Goal: Transaction & Acquisition: Book appointment/travel/reservation

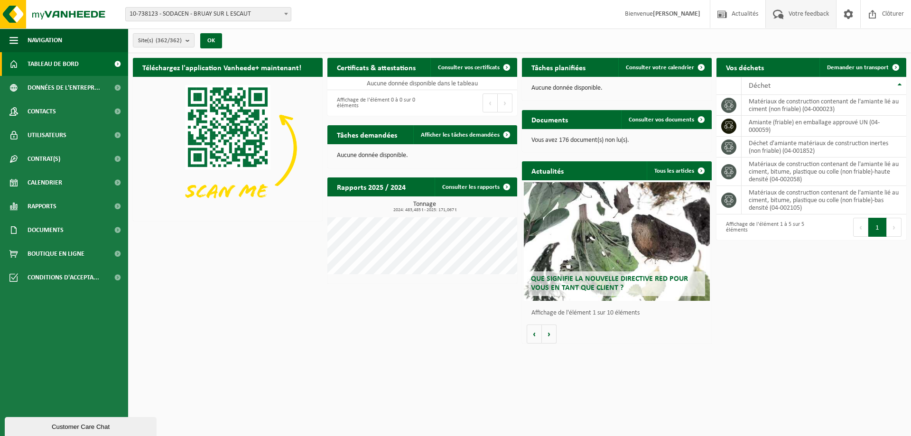
click at [818, 13] on span "Votre feedback" at bounding box center [808, 14] width 45 height 28
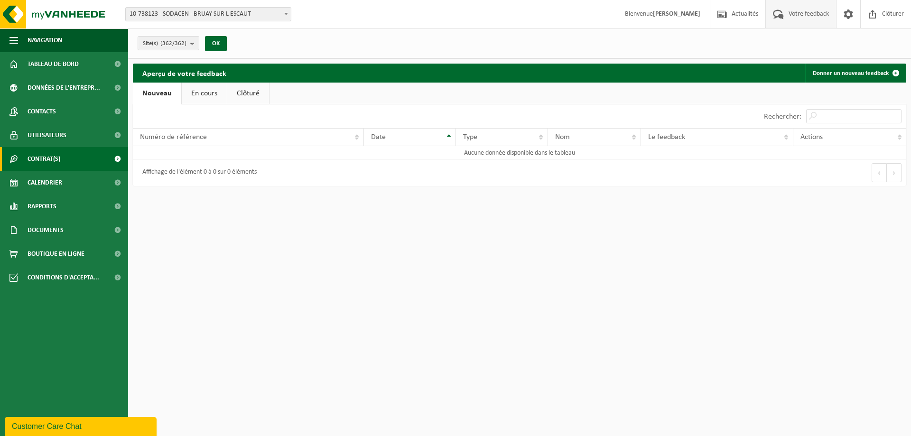
click at [54, 163] on span "Contrat(s)" at bounding box center [44, 159] width 33 height 24
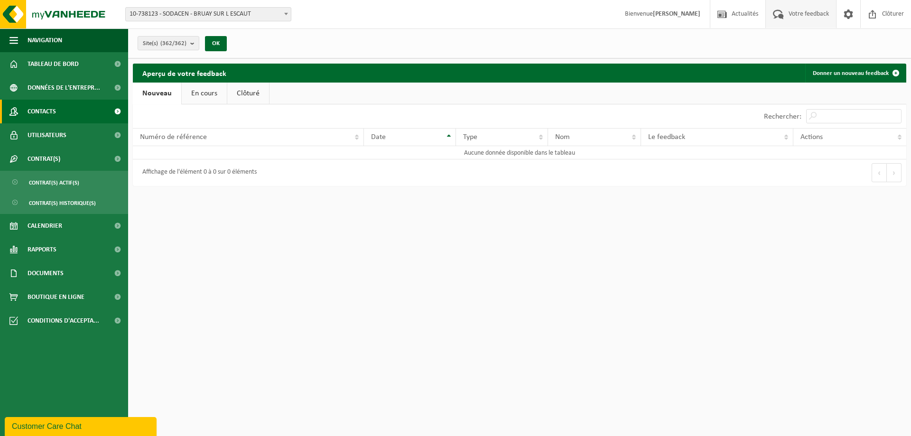
click at [56, 113] on span "Contacts" at bounding box center [42, 112] width 28 height 24
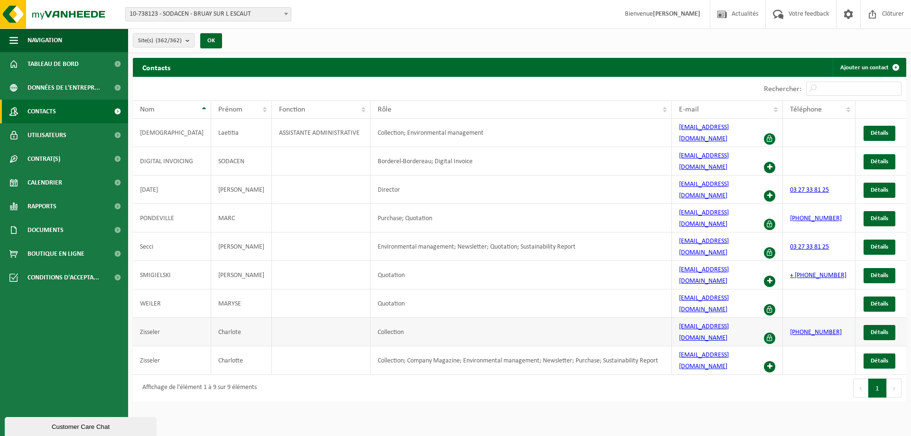
click at [770, 333] on span at bounding box center [769, 338] width 11 height 11
click at [879, 329] on span "Détails" at bounding box center [880, 332] width 18 height 6
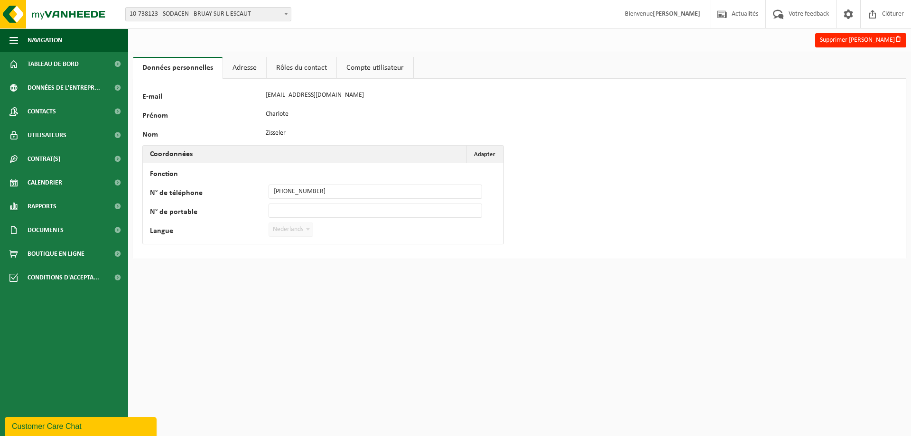
click at [301, 63] on link "Rôles du contact" at bounding box center [302, 68] width 70 height 22
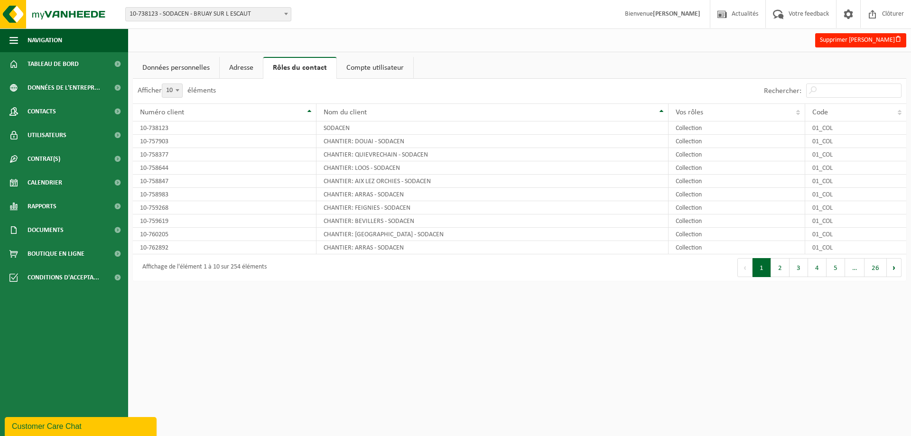
click at [376, 60] on link "Compte utilisateur" at bounding box center [375, 68] width 76 height 22
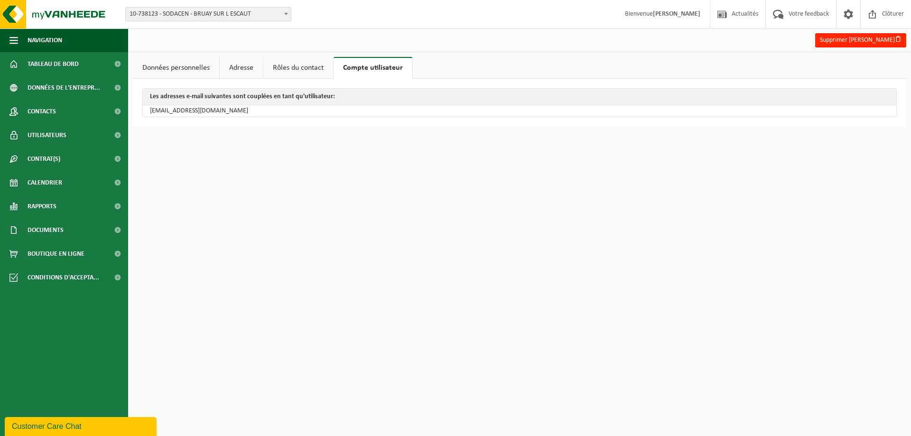
click at [239, 60] on link "Adresse" at bounding box center [241, 68] width 43 height 22
click at [194, 68] on link "Données personnelles" at bounding box center [176, 68] width 86 height 22
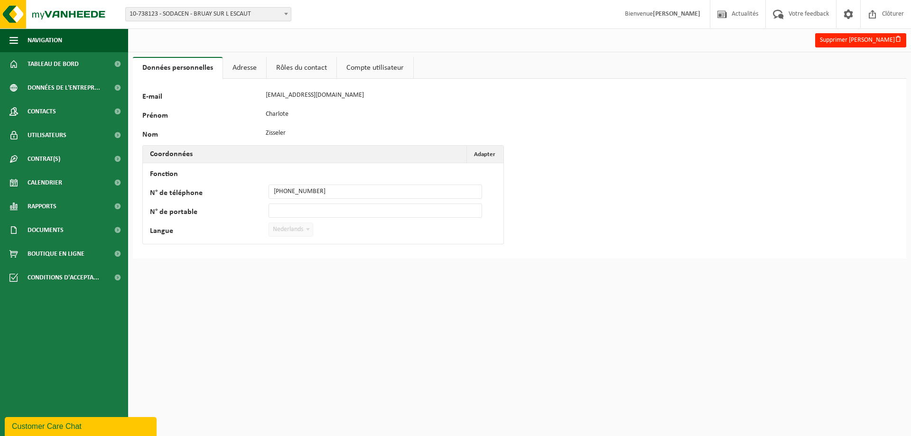
click at [246, 60] on link "Adresse" at bounding box center [244, 68] width 43 height 22
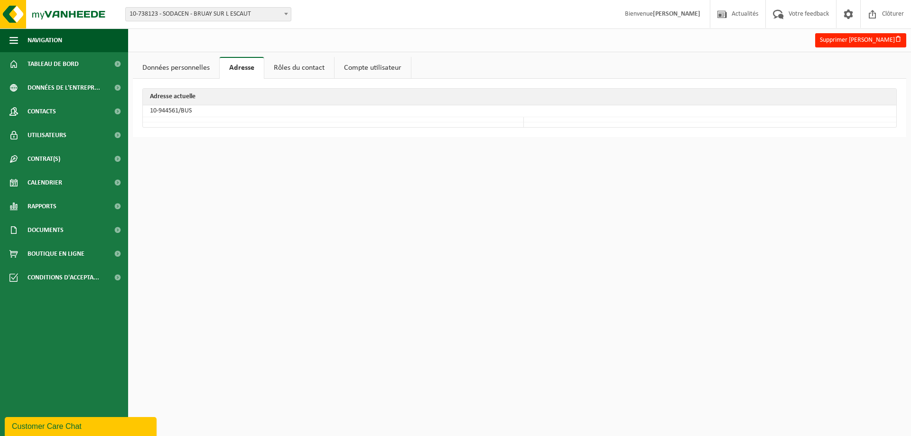
click at [179, 62] on link "Données personnelles" at bounding box center [176, 68] width 86 height 22
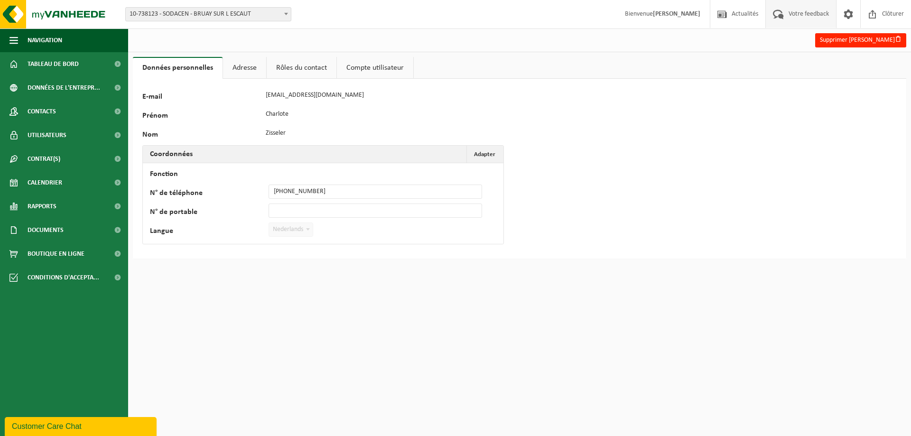
click at [810, 16] on span "Votre feedback" at bounding box center [808, 14] width 45 height 28
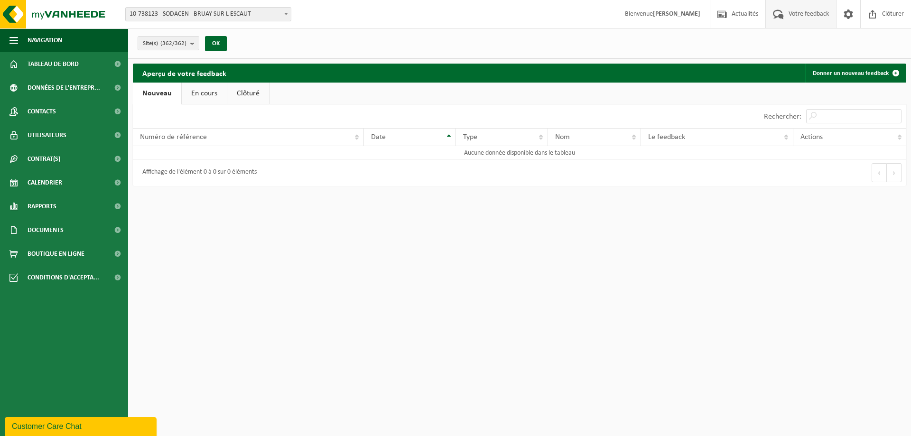
click at [197, 100] on link "En cours" at bounding box center [204, 94] width 45 height 22
click at [851, 18] on span at bounding box center [848, 14] width 14 height 28
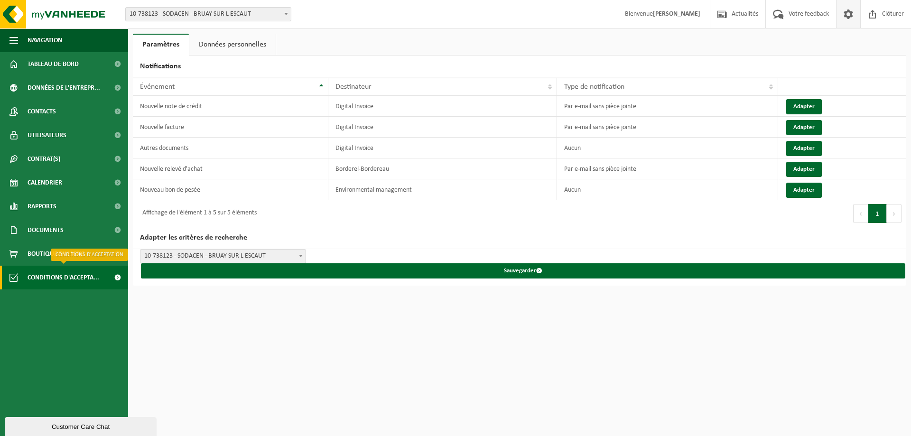
click at [39, 285] on span "Conditions d'accepta..." at bounding box center [64, 278] width 72 height 24
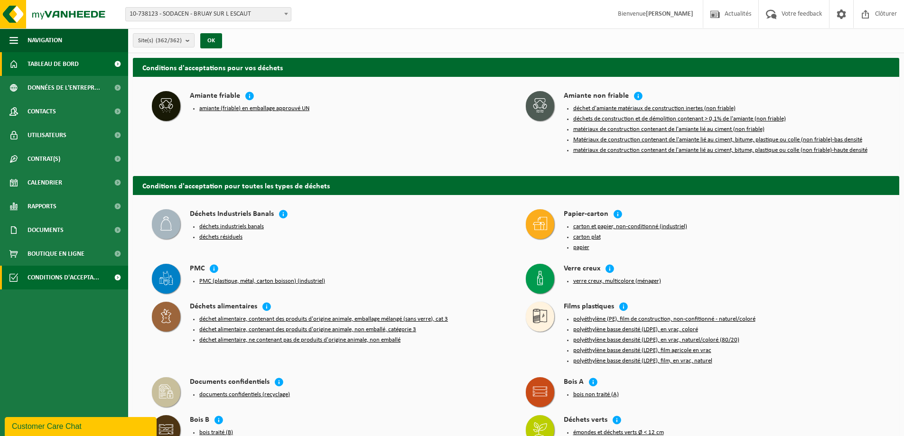
click at [44, 70] on span "Tableau de bord" at bounding box center [53, 64] width 51 height 24
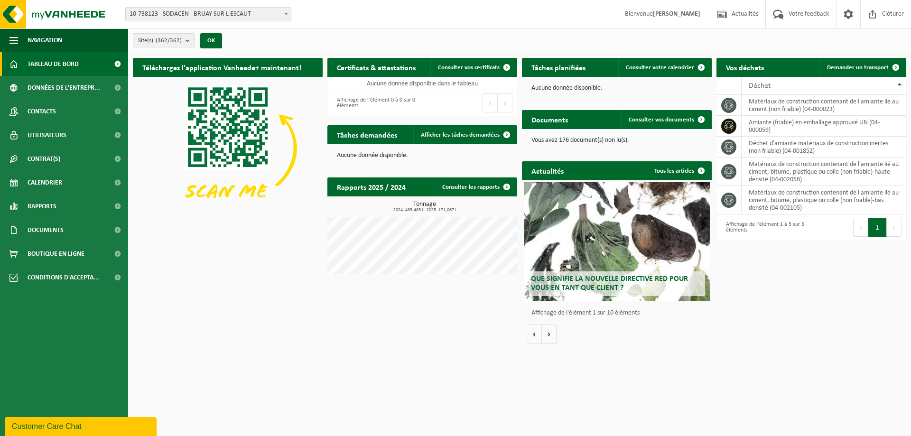
click at [26, 424] on div "Customer Care Chat" at bounding box center [81, 426] width 138 height 11
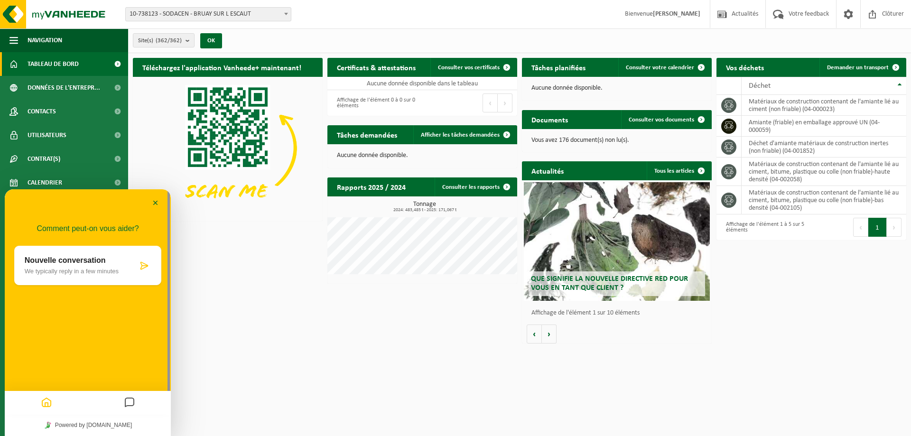
click at [130, 405] on icon "Messages" at bounding box center [129, 403] width 11 height 19
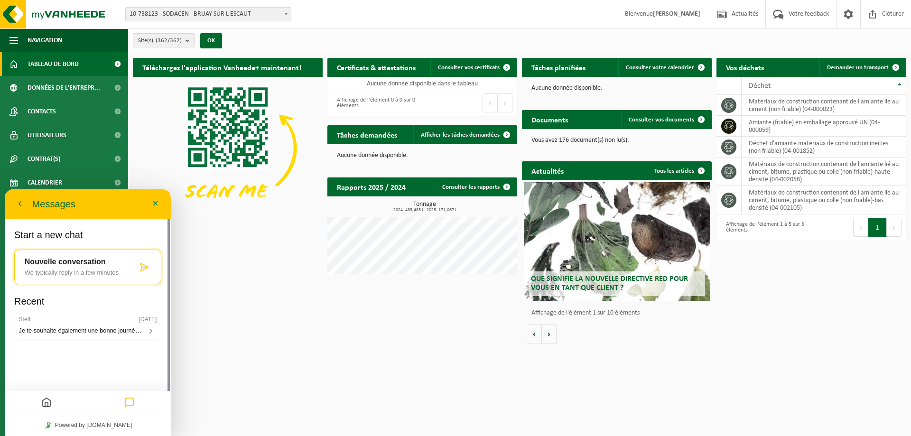
click at [46, 401] on icon "Home" at bounding box center [46, 403] width 11 height 19
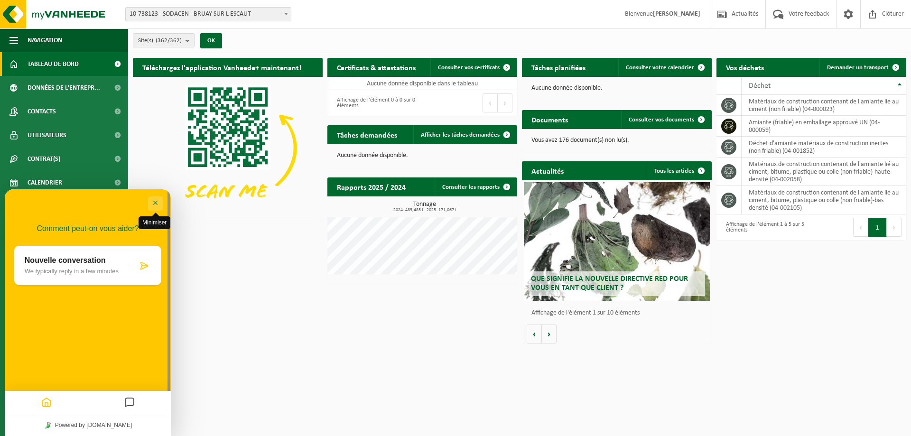
click at [158, 201] on button "Minimiser" at bounding box center [155, 203] width 15 height 14
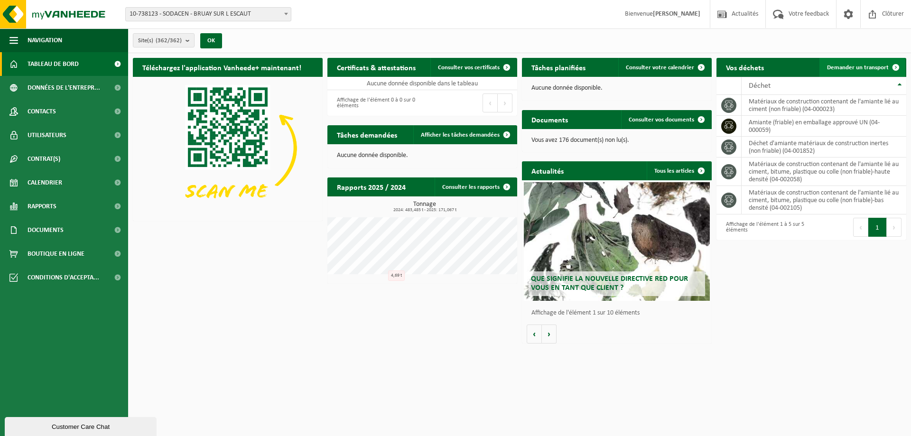
click at [869, 62] on link "Demander un transport" at bounding box center [863, 67] width 86 height 19
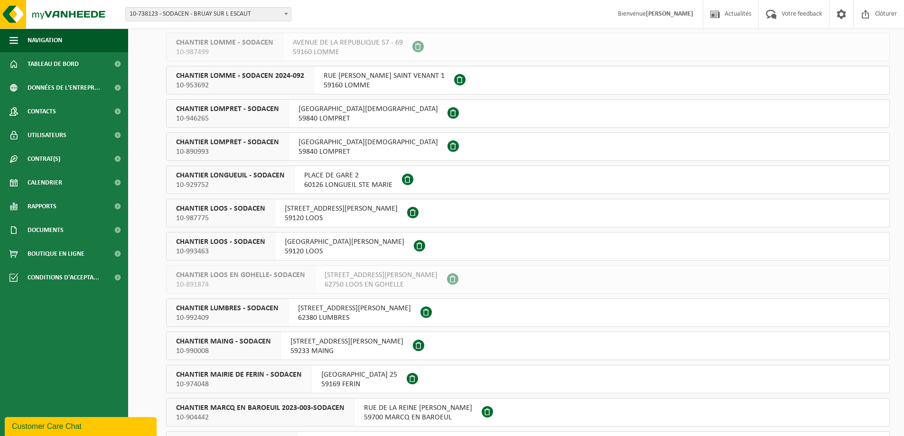
scroll to position [5030, 0]
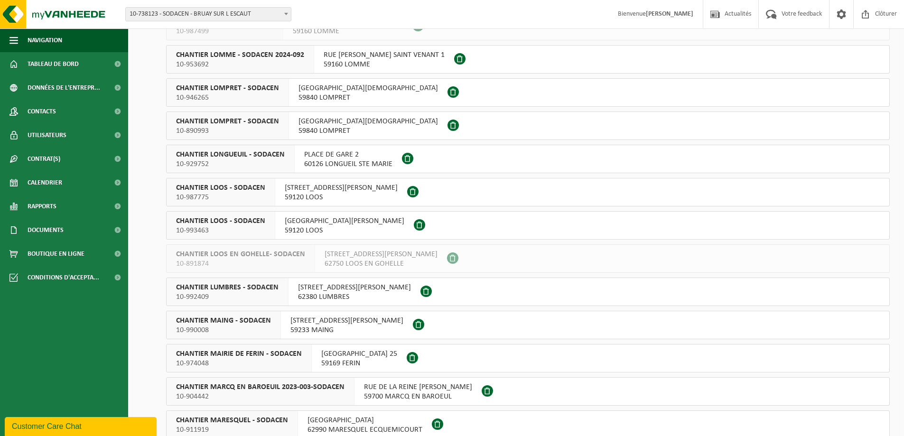
click at [247, 295] on span "10-992409" at bounding box center [227, 296] width 102 height 9
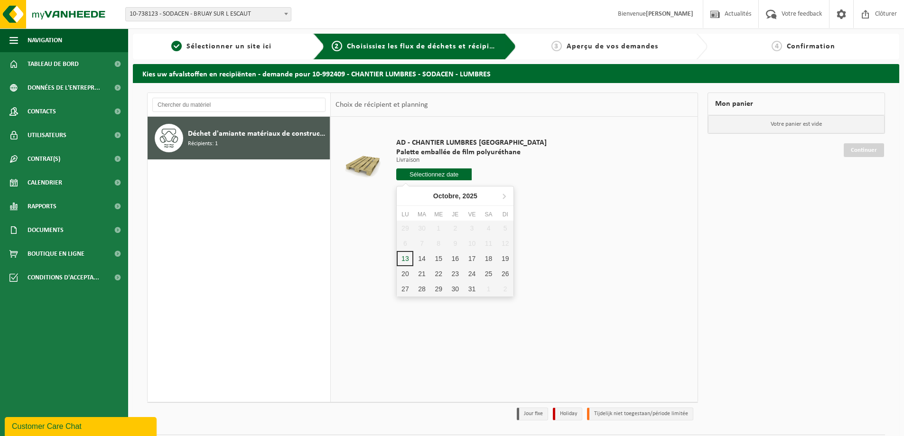
click at [427, 175] on input "text" at bounding box center [433, 174] width 75 height 12
click at [470, 265] on div "17" at bounding box center [472, 258] width 17 height 15
type input "à partir de 2025-10-17"
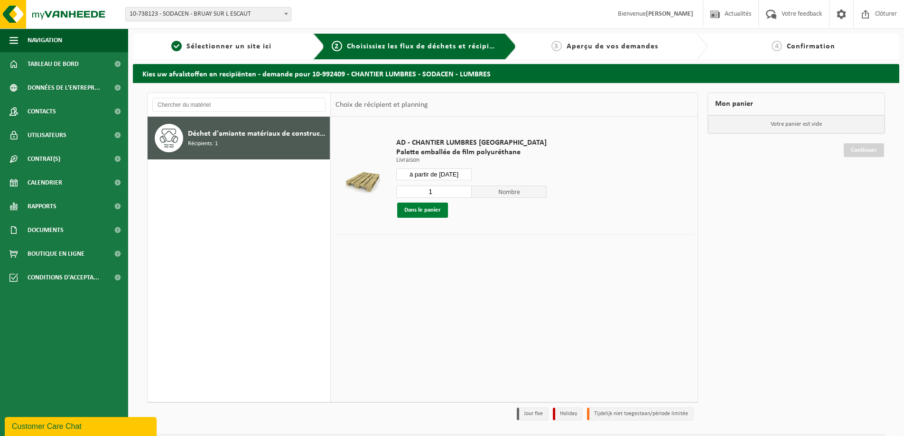
click at [419, 210] on button "Dans le panier" at bounding box center [422, 210] width 51 height 15
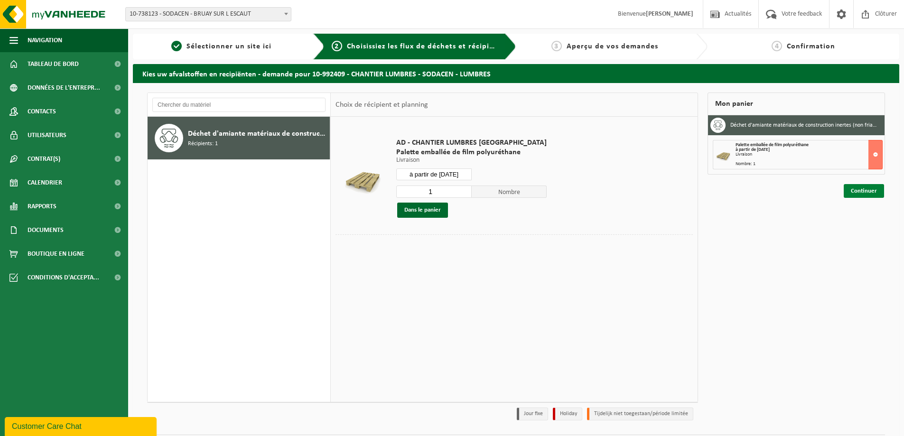
click at [869, 190] on link "Continuer" at bounding box center [864, 191] width 40 height 14
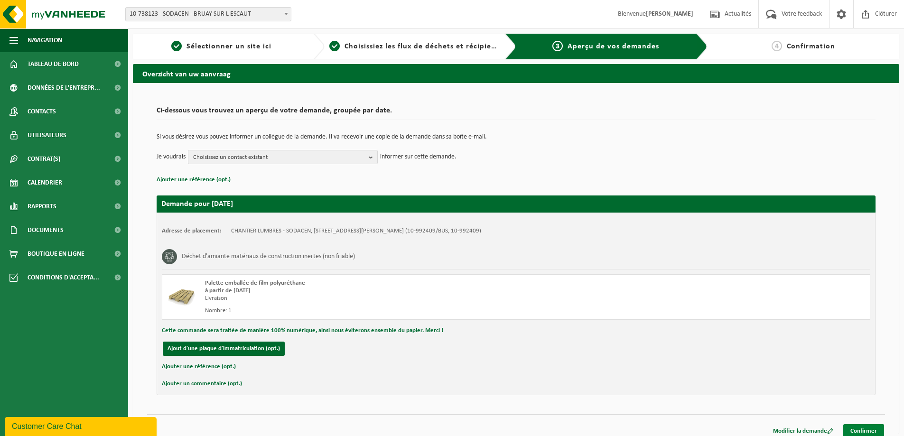
click at [868, 427] on link "Confirmer" at bounding box center [863, 431] width 41 height 14
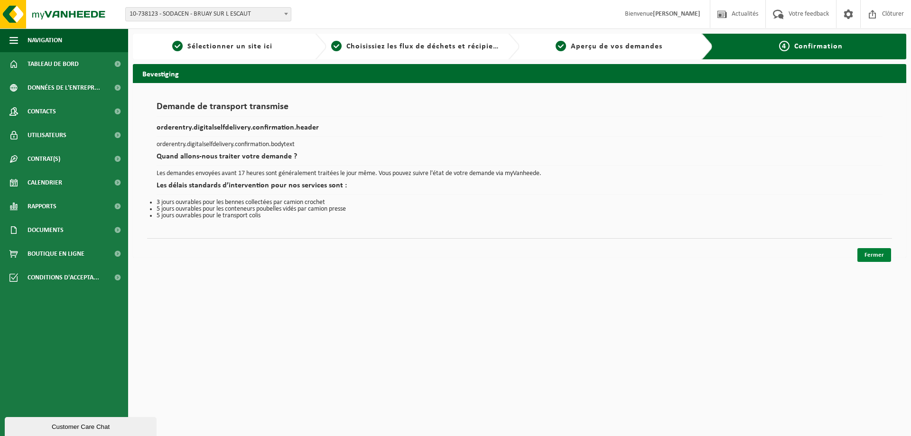
click at [874, 255] on link "Fermer" at bounding box center [874, 255] width 34 height 14
